Goal: Task Accomplishment & Management: Manage account settings

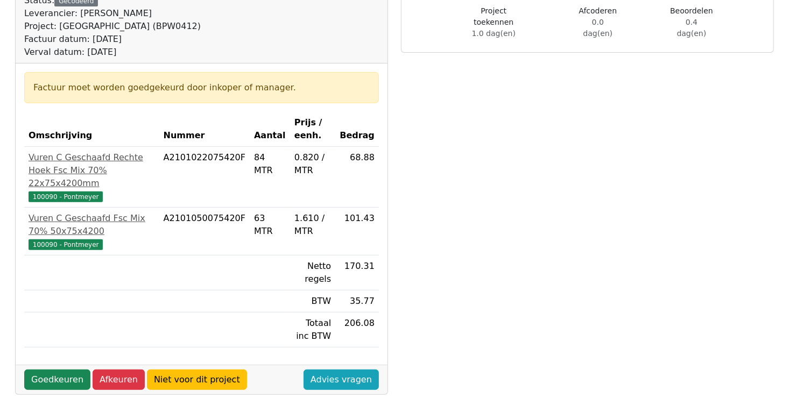
scroll to position [161, 0]
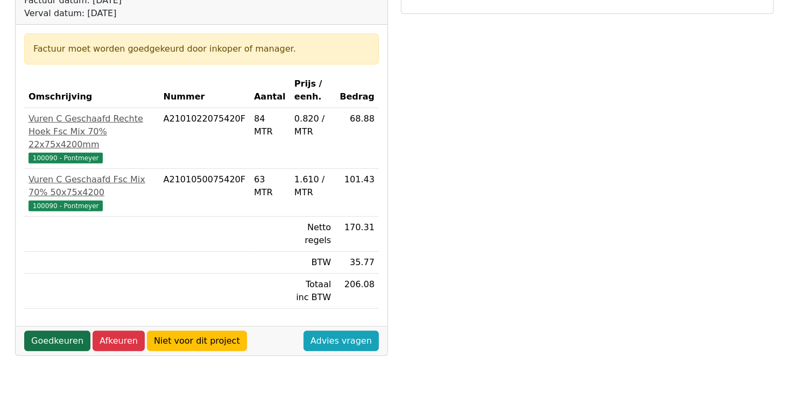
click at [54, 331] on link "Goedkeuren" at bounding box center [57, 341] width 66 height 20
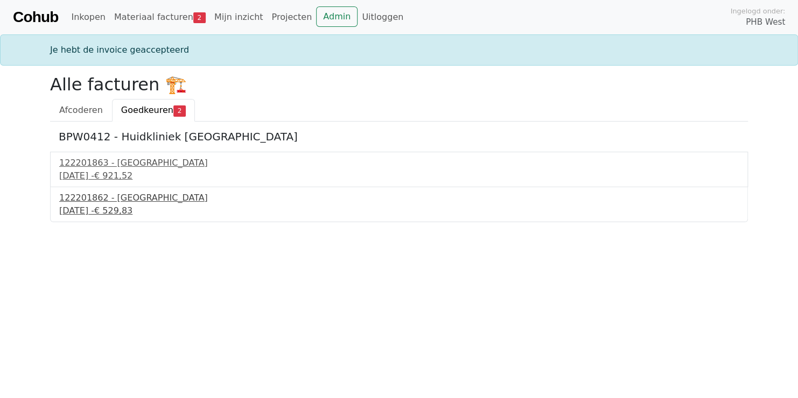
click at [124, 201] on div "122201862 - PontMeyer" at bounding box center [398, 198] width 679 height 13
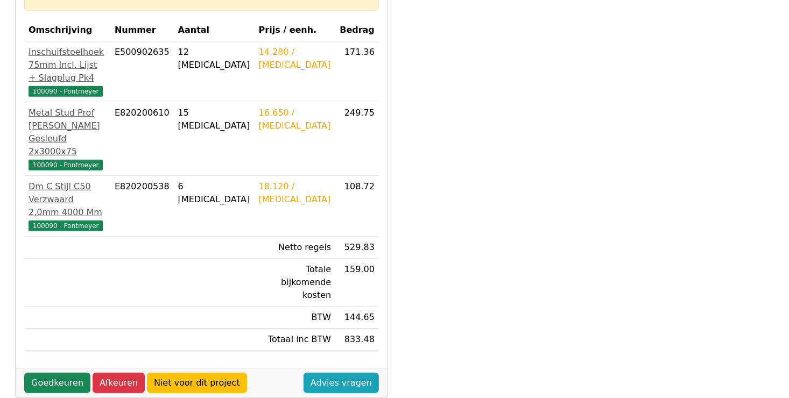
scroll to position [161, 0]
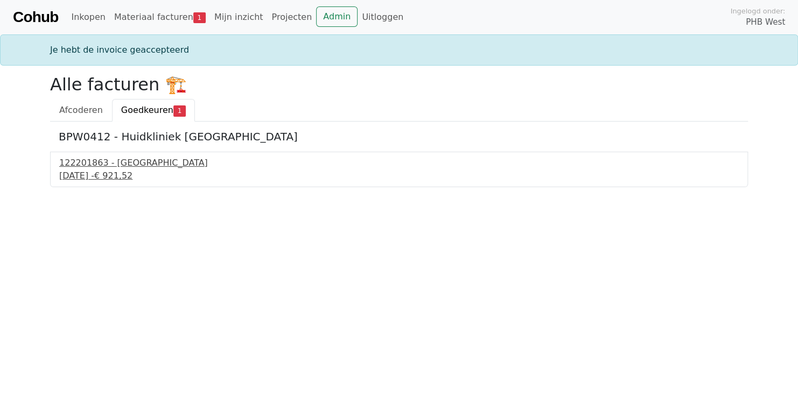
click at [87, 178] on div "[DATE] - € 921,52" at bounding box center [398, 176] width 679 height 13
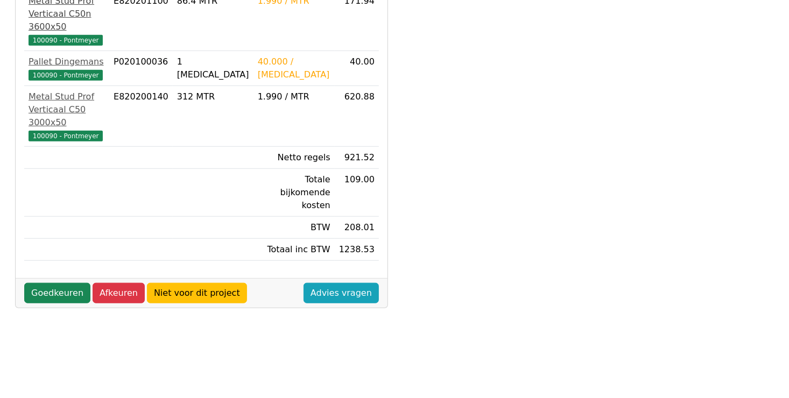
scroll to position [399, 0]
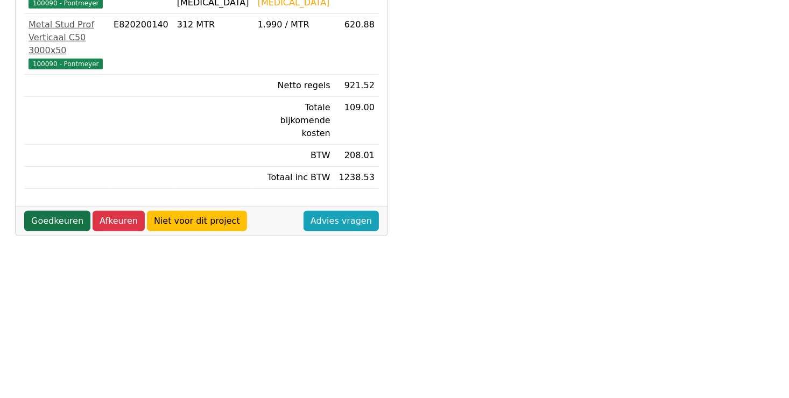
click at [52, 211] on link "Goedkeuren" at bounding box center [57, 221] width 66 height 20
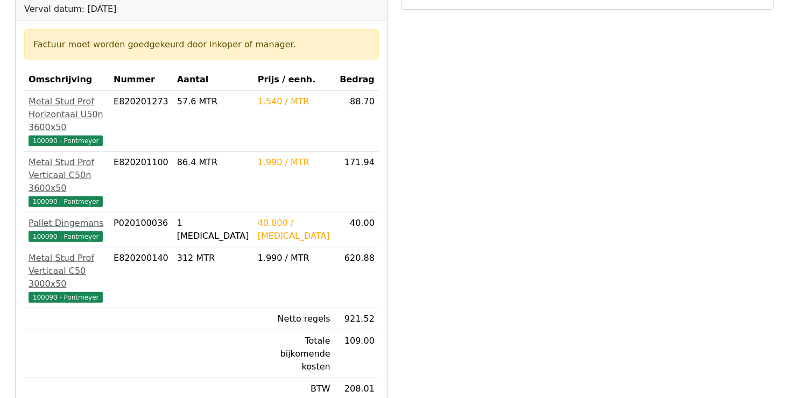
scroll to position [269, 0]
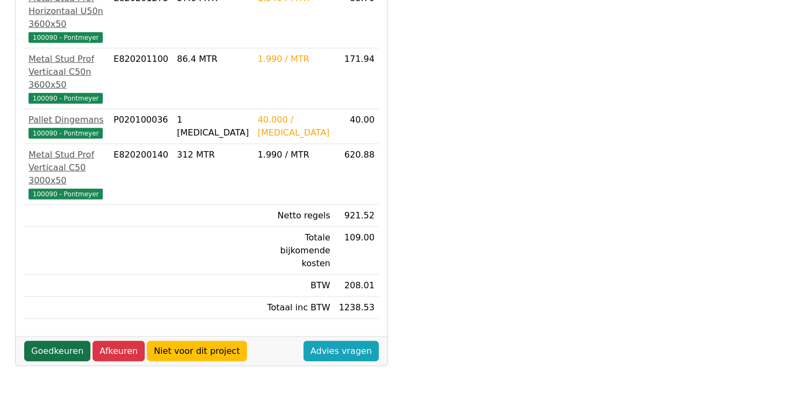
click at [57, 341] on link "Goedkeuren" at bounding box center [57, 351] width 66 height 20
